Goal: Use online tool/utility: Utilize a website feature to perform a specific function

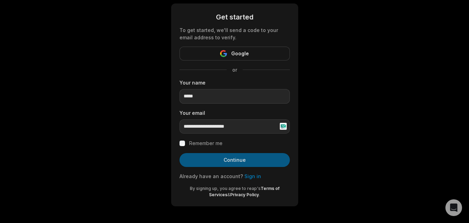
click at [241, 159] on button "Continue" at bounding box center [235, 160] width 110 height 14
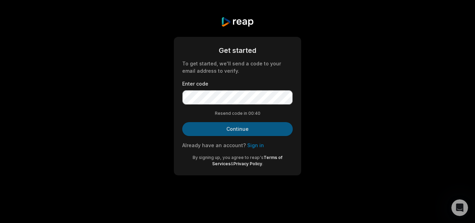
click at [223, 126] on button "Continue" at bounding box center [237, 129] width 110 height 14
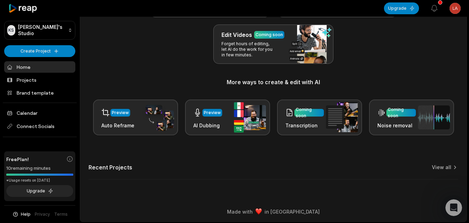
scroll to position [80, 0]
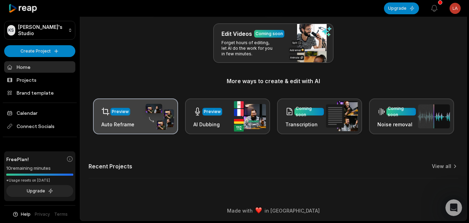
click at [148, 121] on img at bounding box center [158, 116] width 32 height 27
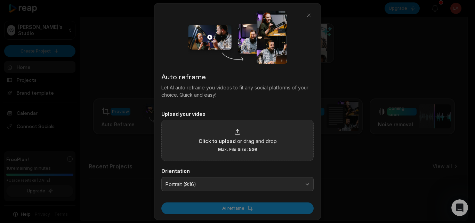
click at [238, 140] on span "or drag and drop" at bounding box center [257, 140] width 40 height 7
click at [0, 0] on input "Click to upload or drag and drop Max. File Size: 5GB" at bounding box center [0, 0] width 0 height 0
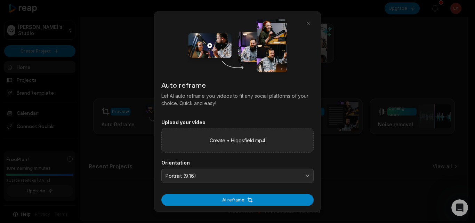
click at [239, 140] on label "Create • Higgsfield.mp4" at bounding box center [238, 140] width 56 height 7
click at [0, 0] on input "Create • Higgsfield.mp4" at bounding box center [0, 0] width 0 height 0
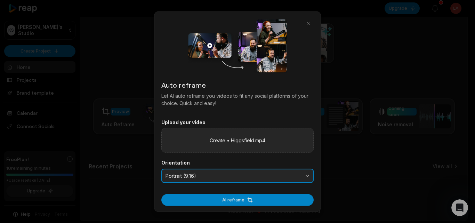
click at [202, 176] on span "Portrait (9:16)" at bounding box center [232, 175] width 134 height 6
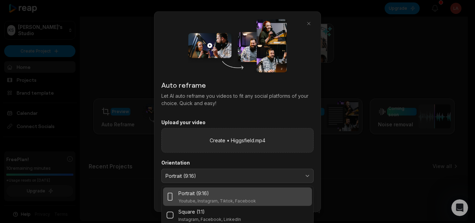
click at [211, 163] on label "Orientation" at bounding box center [237, 162] width 152 height 6
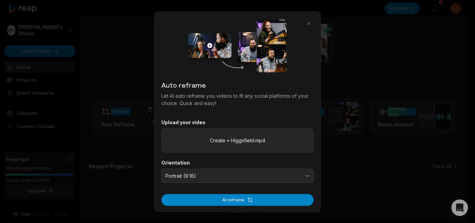
click at [264, 163] on label "Orientation" at bounding box center [237, 162] width 152 height 6
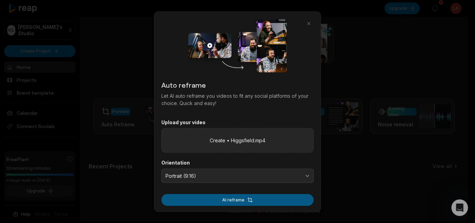
click at [244, 198] on button "AI reframe" at bounding box center [237, 200] width 152 height 12
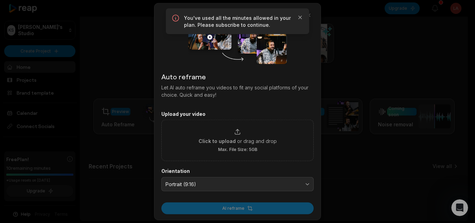
click at [300, 14] on div "You've used all the minutes allowed in your plan. Please subscribe to continue.…" at bounding box center [237, 21] width 143 height 26
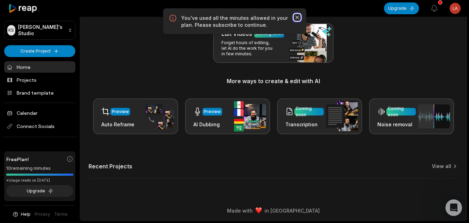
click at [297, 18] on icon "button" at bounding box center [297, 17] width 7 height 7
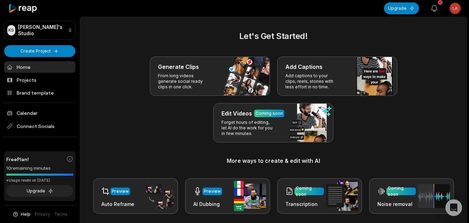
click at [433, 10] on icon "button" at bounding box center [435, 8] width 6 height 6
click at [91, 79] on div "Generate Clips From long videos generate social ready clips in one click. Add C…" at bounding box center [274, 99] width 370 height 86
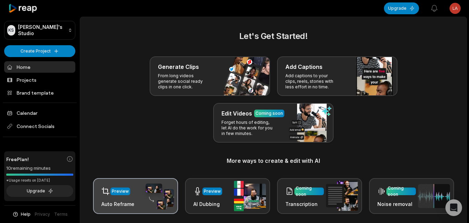
click at [132, 199] on div "Preview Auto Reframe" at bounding box center [117, 196] width 33 height 24
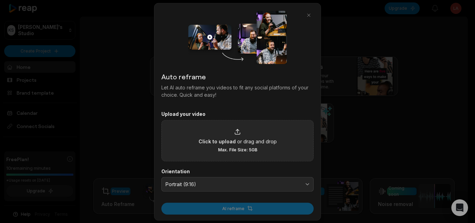
click at [228, 128] on div "Click to upload or drag and drop Max. File Size: 5GB" at bounding box center [237, 140] width 78 height 24
click at [0, 0] on input "Click to upload or drag and drop Max. File Size: 5GB" at bounding box center [0, 0] width 0 height 0
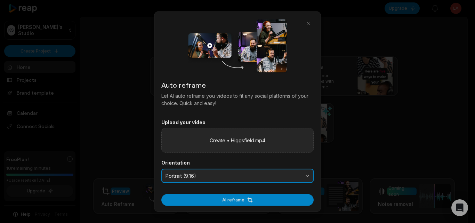
click at [213, 178] on span "Portrait (9:16)" at bounding box center [232, 175] width 134 height 6
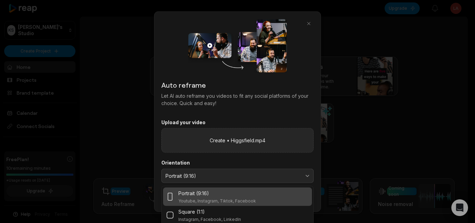
click at [187, 159] on form "Upload your video Create • Higgsfield.mp4 Orientation Portrait (9:16) Portrait …" at bounding box center [237, 162] width 152 height 87
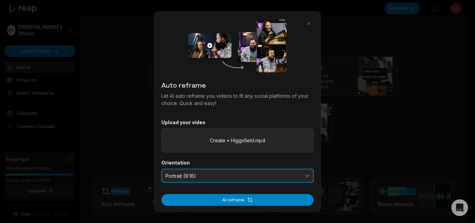
click at [212, 175] on span "Portrait (9:16)" at bounding box center [232, 175] width 134 height 6
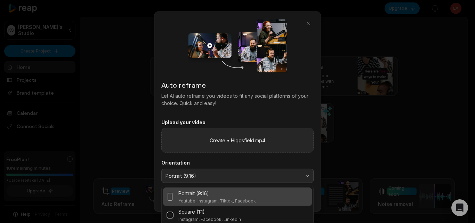
click at [228, 162] on label "Orientation" at bounding box center [237, 162] width 152 height 6
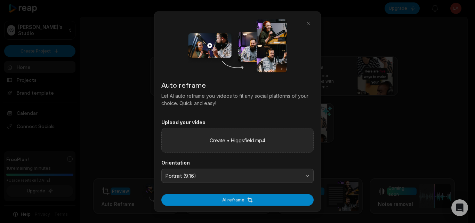
click at [207, 185] on form "Upload your video Create • Higgsfield.mp4 Orientation Portrait (9:16) AI reframe" at bounding box center [237, 162] width 152 height 87
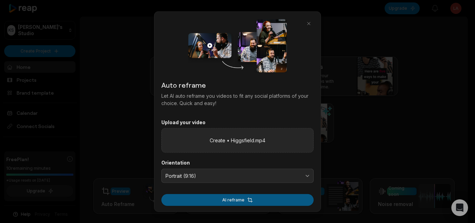
click at [242, 201] on button "AI reframe" at bounding box center [237, 200] width 152 height 12
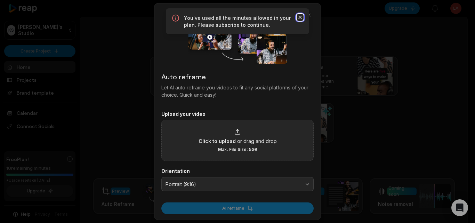
click at [302, 17] on icon "button" at bounding box center [299, 17] width 7 height 7
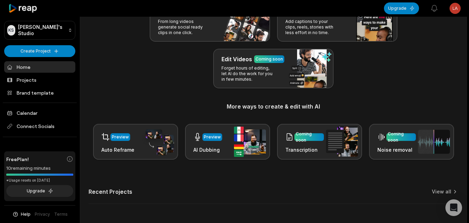
scroll to position [69, 0]
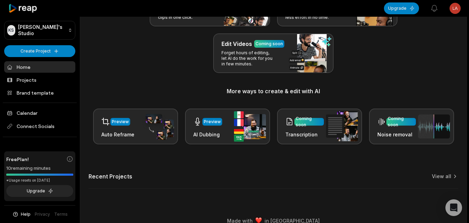
drag, startPoint x: 137, startPoint y: 121, endPoint x: 123, endPoint y: 159, distance: 40.8
click at [123, 159] on div "Let's Get Started! Generate Clips From long videos generate social ready clips …" at bounding box center [273, 78] width 387 height 236
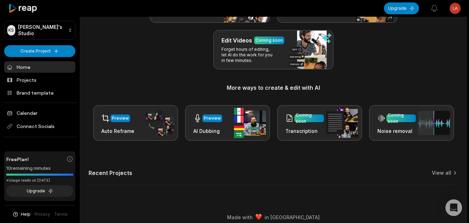
scroll to position [80, 0]
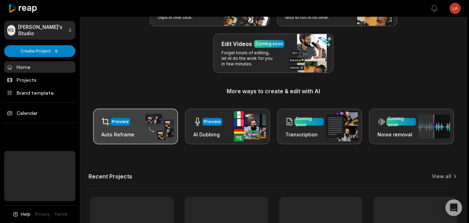
click at [135, 128] on div "Preview Auto Reframe" at bounding box center [135, 126] width 85 height 36
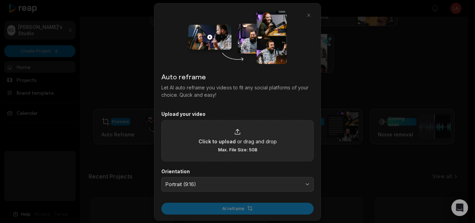
click at [248, 139] on span "or drag and drop" at bounding box center [257, 140] width 40 height 7
click at [0, 0] on input "Click to upload or drag and drop Max. File Size: 5GB" at bounding box center [0, 0] width 0 height 0
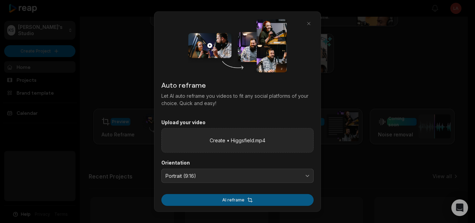
click at [232, 202] on button "AI reframe" at bounding box center [237, 200] width 152 height 12
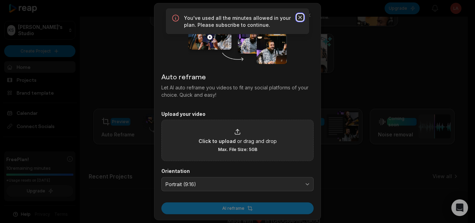
click at [302, 16] on icon "button" at bounding box center [299, 17] width 7 height 7
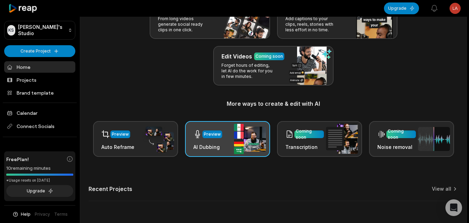
scroll to position [45, 0]
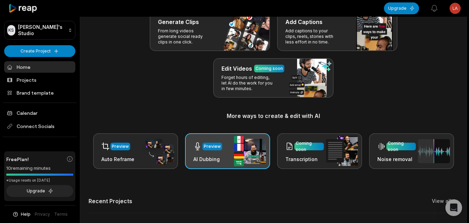
click at [229, 140] on div "Preview AI Dubbing" at bounding box center [227, 151] width 85 height 36
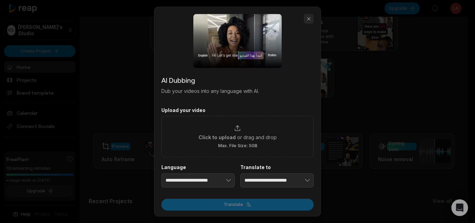
click at [313, 22] on button "button" at bounding box center [309, 19] width 10 height 10
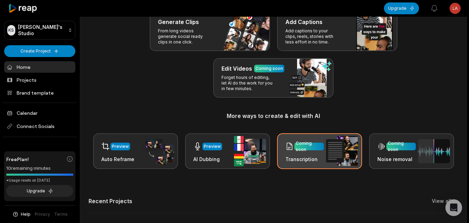
click at [315, 136] on div "Coming soon Transcription" at bounding box center [319, 151] width 85 height 36
click at [329, 155] on img at bounding box center [342, 151] width 32 height 30
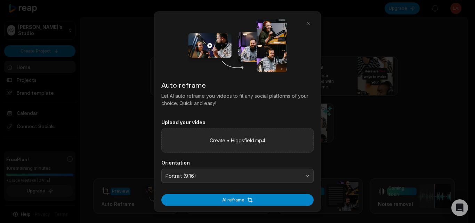
click at [208, 202] on button "AI reframe" at bounding box center [237, 200] width 152 height 12
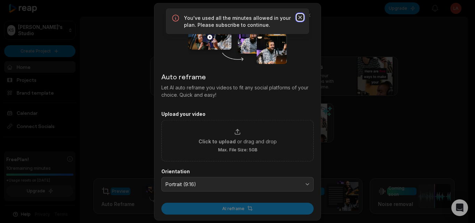
click at [299, 18] on icon "button" at bounding box center [299, 17] width 3 height 3
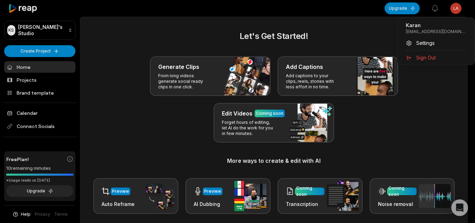
click at [456, 13] on html "KS Karan's Studio Create Project Home Projects Brand template Calendar Connect …" at bounding box center [237, 111] width 475 height 223
click at [379, 44] on html "KS Karan's Studio Create Project Home Projects Brand template Calendar Connect …" at bounding box center [237, 111] width 475 height 223
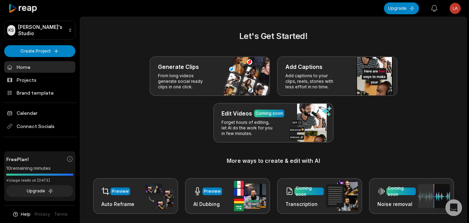
click at [435, 12] on icon "button" at bounding box center [435, 8] width 8 height 8
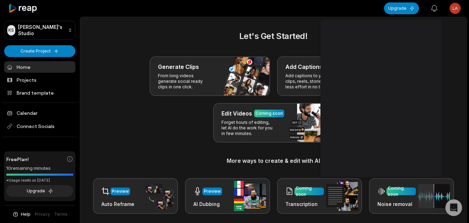
click at [436, 12] on icon "button" at bounding box center [435, 8] width 8 height 8
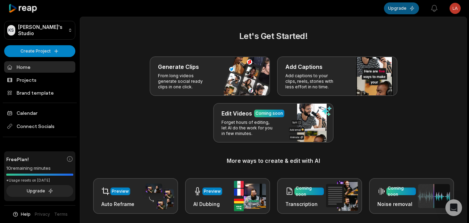
click at [416, 12] on button "Upgrade" at bounding box center [401, 8] width 35 height 12
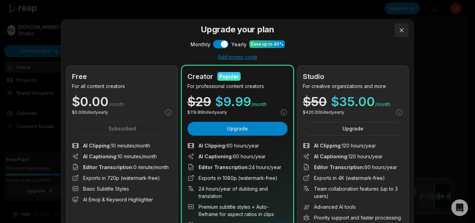
click at [402, 31] on button at bounding box center [401, 30] width 14 height 14
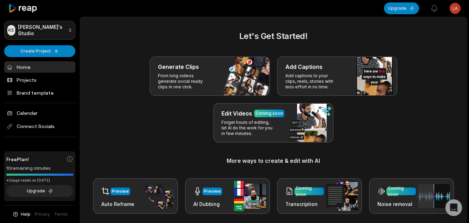
click at [58, 30] on html "KS Karan's Studio Create Project Home Projects Brand template Calendar Connect …" at bounding box center [234, 111] width 469 height 223
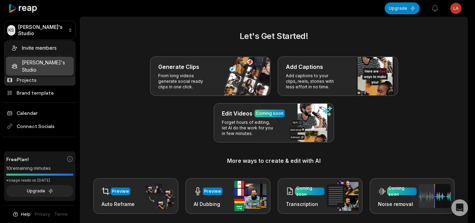
click at [75, 80] on html "KS Karan's Studio Create Project Home Projects Brand template Calendar Connect …" at bounding box center [237, 111] width 475 height 223
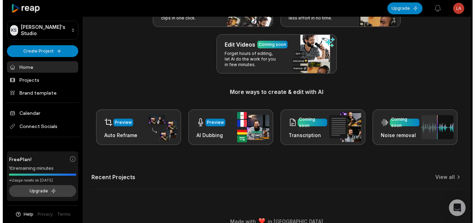
scroll to position [69, 0]
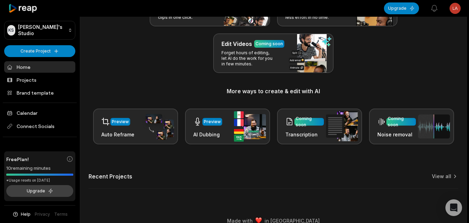
click at [50, 188] on button "Upgrade" at bounding box center [39, 191] width 67 height 12
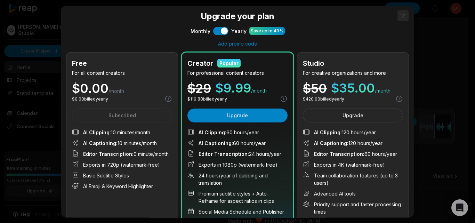
click at [401, 16] on button "button" at bounding box center [402, 15] width 11 height 11
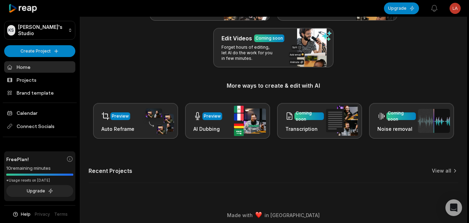
scroll to position [80, 0]
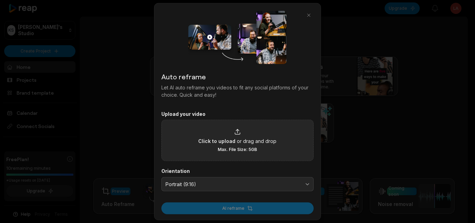
click at [231, 133] on div "Click to upload or drag and drop Max. File Size: 5GB" at bounding box center [237, 140] width 78 height 24
click at [0, 0] on input "Click to upload or drag and drop Max. File Size: 5GB" at bounding box center [0, 0] width 0 height 0
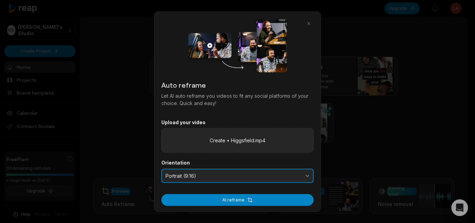
click at [210, 172] on button "Portrait (9:16)" at bounding box center [237, 175] width 152 height 15
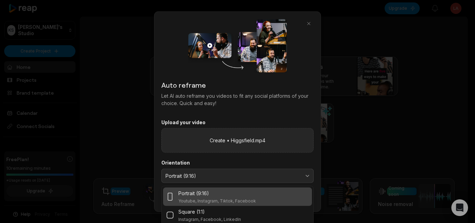
click at [303, 197] on div "Portrait (9:16) Youtube, Instagram, Tiktok, Facebook" at bounding box center [237, 196] width 143 height 14
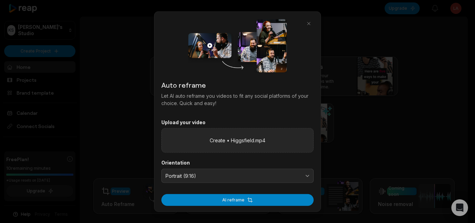
click at [229, 164] on label "Orientation" at bounding box center [237, 162] width 152 height 6
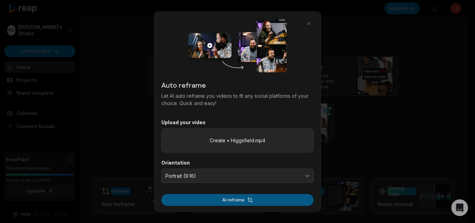
click at [229, 199] on button "AI reframe" at bounding box center [237, 200] width 152 height 12
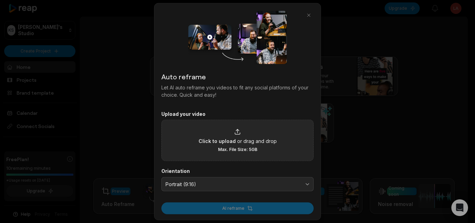
click at [211, 146] on div "Click to upload or drag and drop Max. File Size: 5GB" at bounding box center [237, 140] width 78 height 24
click at [0, 0] on input "Click to upload or drag and drop Max. File Size: 5GB" at bounding box center [0, 0] width 0 height 0
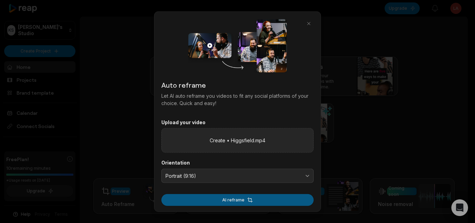
click at [224, 196] on button "AI reframe" at bounding box center [237, 200] width 152 height 12
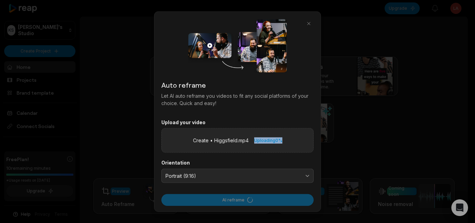
drag, startPoint x: 253, startPoint y: 141, endPoint x: 288, endPoint y: 141, distance: 35.4
click at [288, 141] on div "Create • Higgsfield.mp4 Uploading 0 %" at bounding box center [237, 140] width 152 height 25
click at [266, 143] on div "Uploading 0 %" at bounding box center [268, 140] width 28 height 7
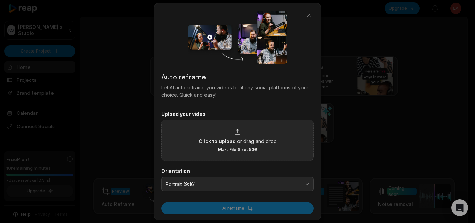
click at [297, 17] on div at bounding box center [237, 37] width 152 height 54
click at [307, 17] on button "button" at bounding box center [309, 15] width 10 height 10
